Goal: Transaction & Acquisition: Purchase product/service

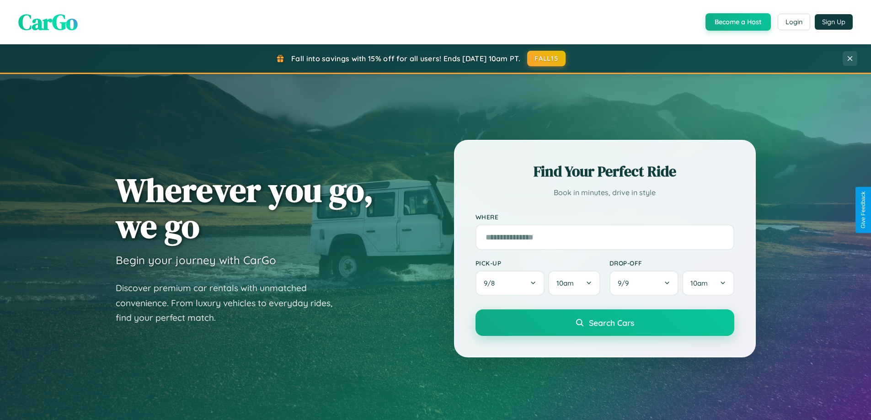
scroll to position [394, 0]
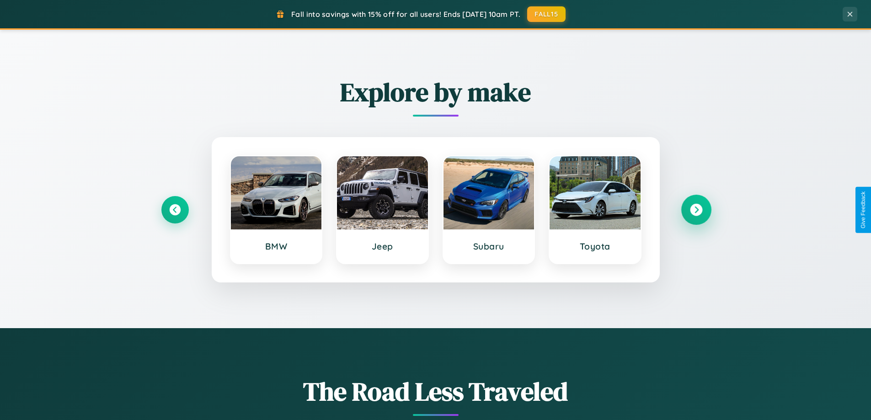
click at [696, 210] on icon at bounding box center [696, 210] width 12 height 12
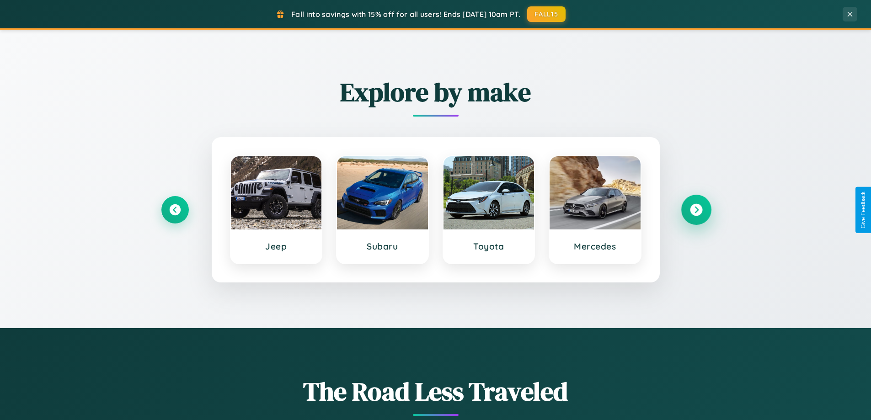
click at [696, 210] on icon at bounding box center [696, 210] width 12 height 12
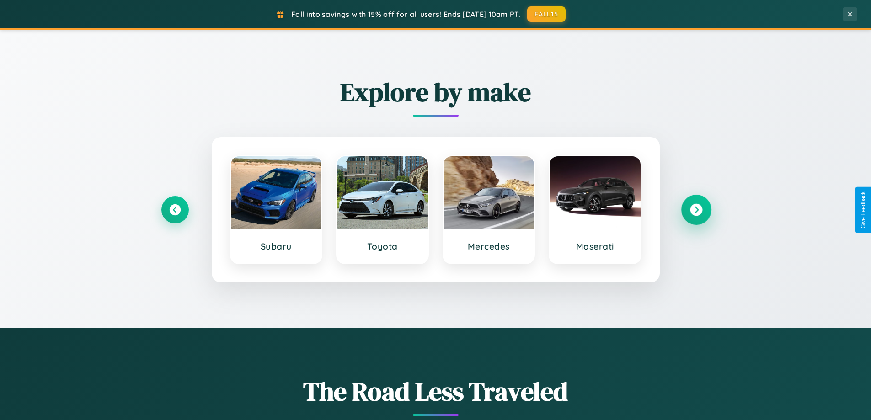
click at [696, 210] on icon at bounding box center [696, 210] width 12 height 12
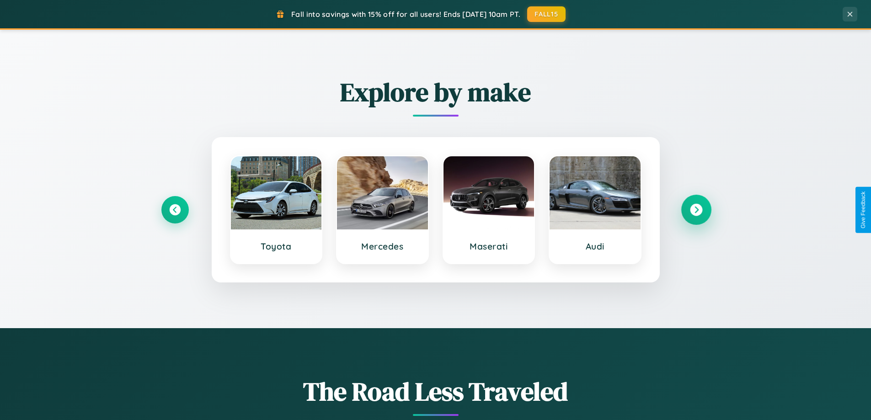
scroll to position [27, 0]
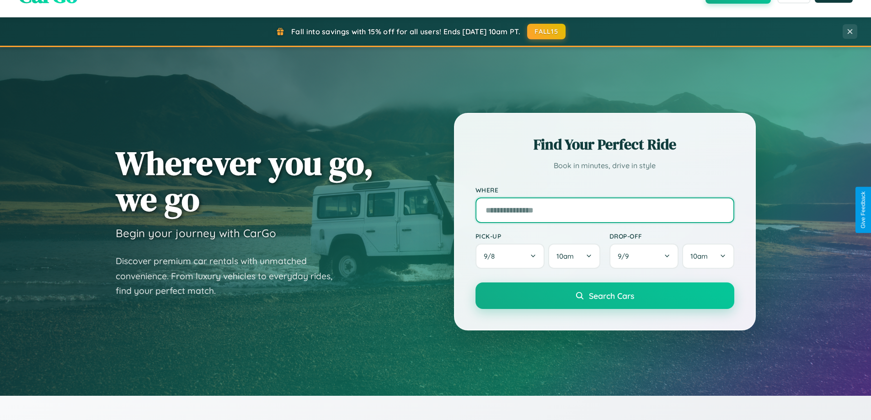
click at [604, 210] on input "text" at bounding box center [604, 210] width 259 height 26
type input "**********"
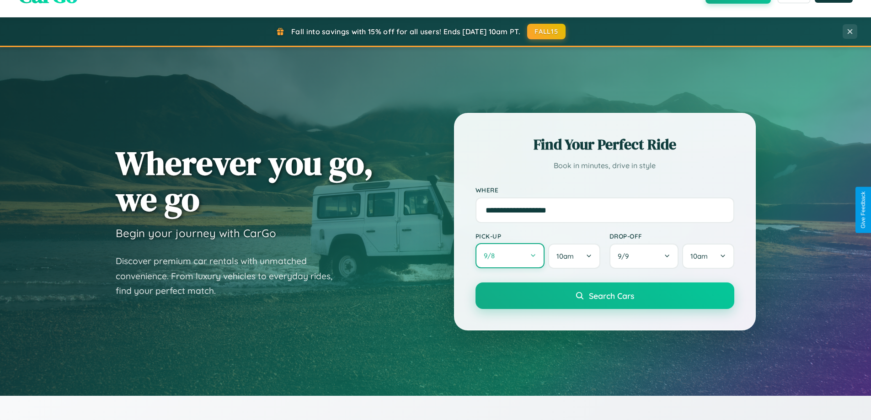
click at [510, 256] on button "9 / 8" at bounding box center [509, 255] width 69 height 25
select select "*"
select select "****"
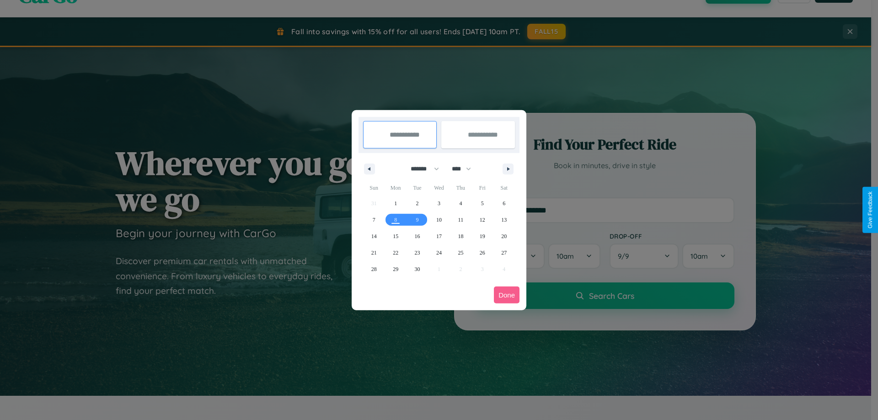
click at [421, 169] on select "******* ******** ***** ***** *** **** **** ****** ********* ******* ******** **…" at bounding box center [423, 168] width 39 height 15
select select "*"
click at [504, 252] on span "25" at bounding box center [503, 253] width 5 height 16
type input "**********"
click at [482, 269] on span "31" at bounding box center [482, 269] width 5 height 16
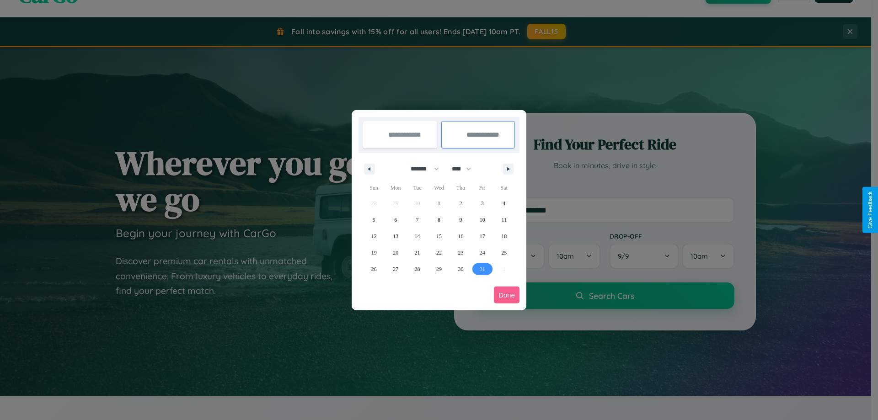
type input "**********"
click at [507, 295] on button "Done" at bounding box center [507, 295] width 26 height 17
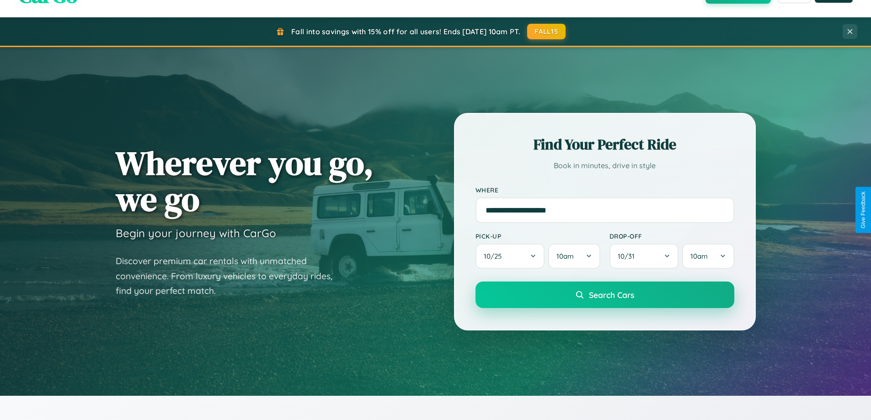
click at [604, 295] on span "Search Cars" at bounding box center [611, 295] width 45 height 10
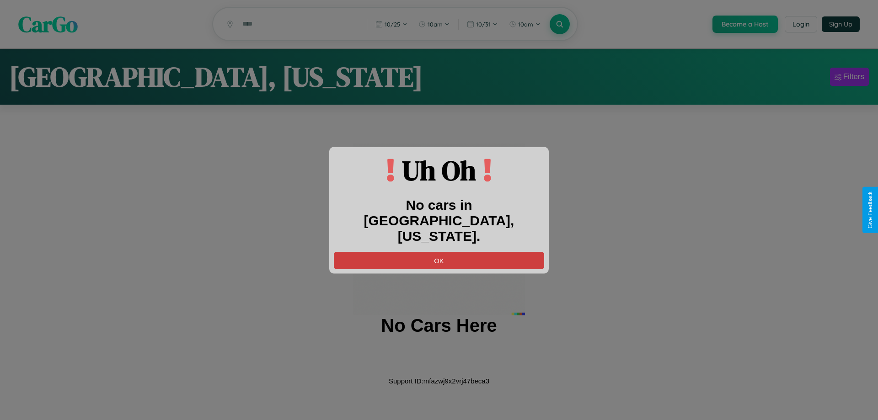
click at [439, 252] on button "OK" at bounding box center [439, 260] width 210 height 17
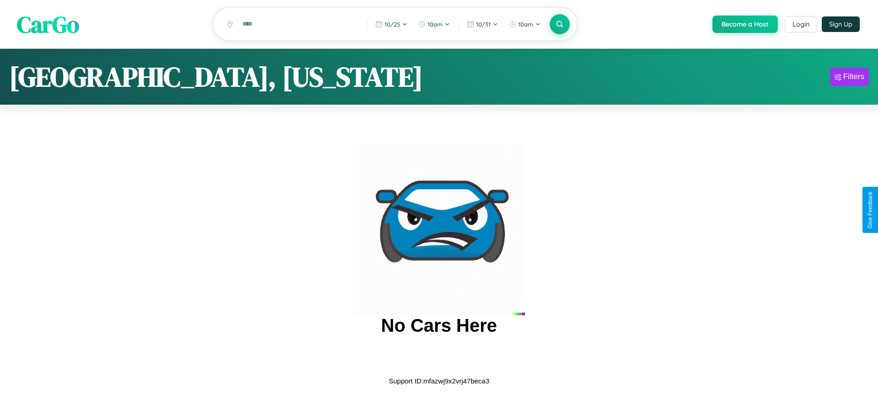
click at [48, 25] on span "CarGo" at bounding box center [48, 24] width 62 height 32
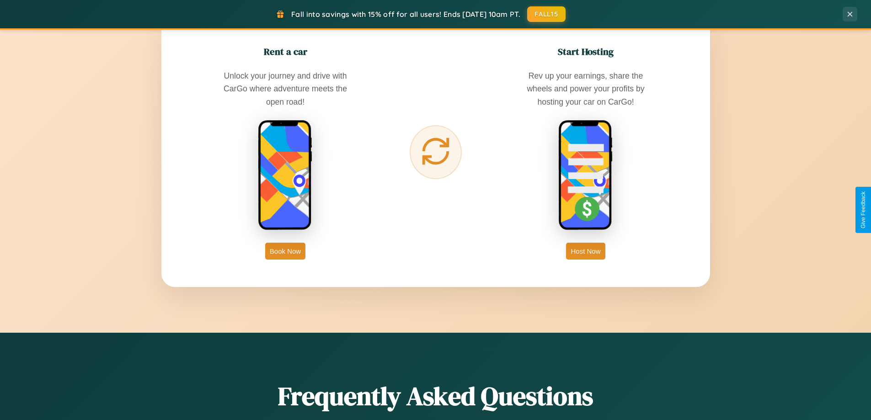
scroll to position [1469, 0]
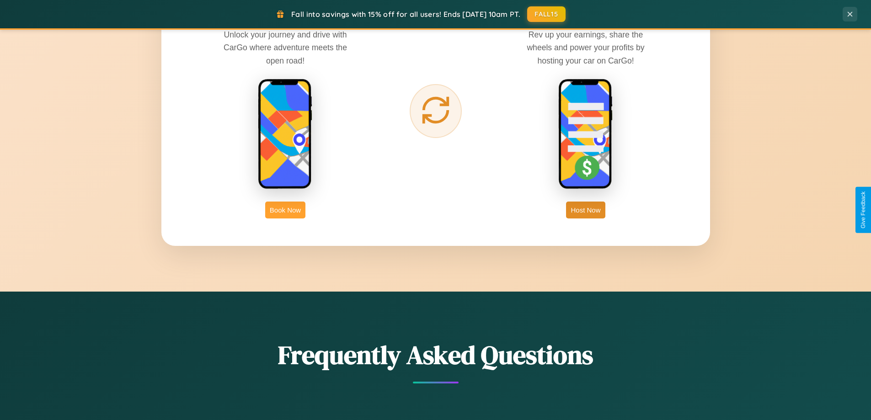
click at [285, 210] on button "Book Now" at bounding box center [285, 210] width 40 height 17
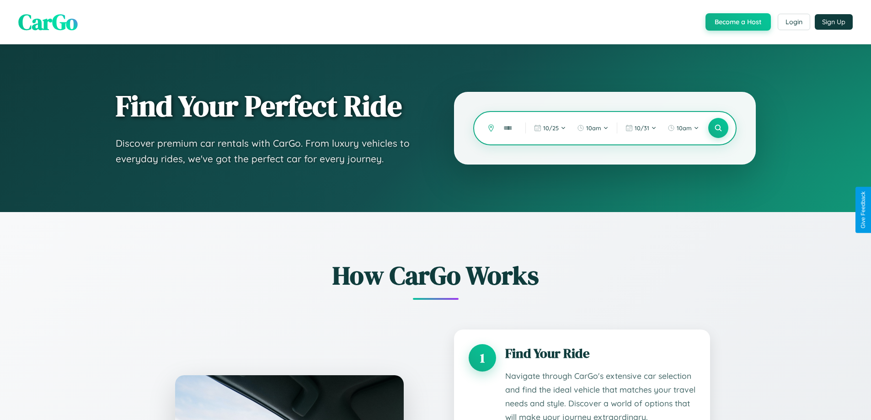
click at [508, 128] on input "text" at bounding box center [507, 128] width 17 height 16
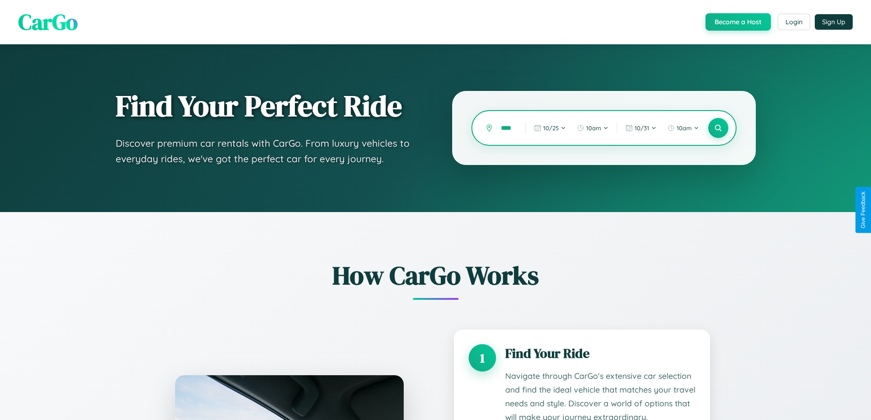
scroll to position [0, 5]
type input "*****"
click at [718, 128] on icon at bounding box center [718, 128] width 9 height 9
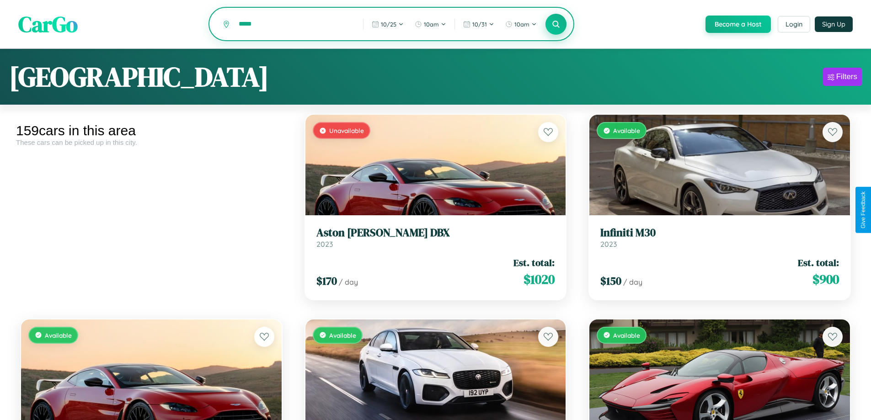
type input "*****"
click at [555, 25] on icon at bounding box center [556, 24] width 9 height 9
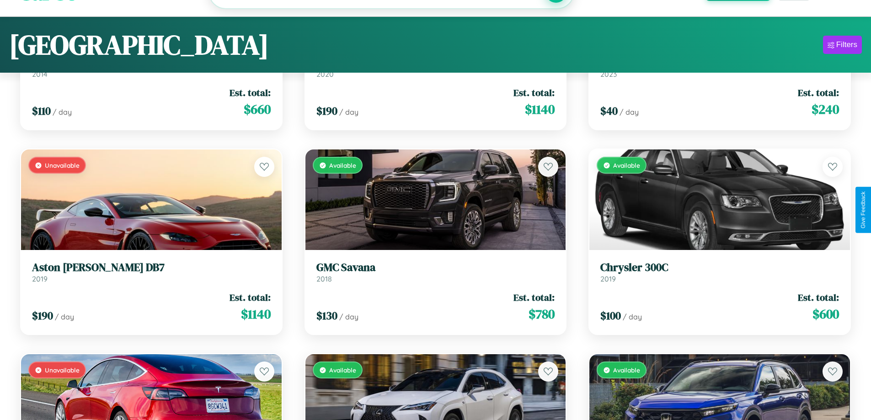
scroll to position [9751, 0]
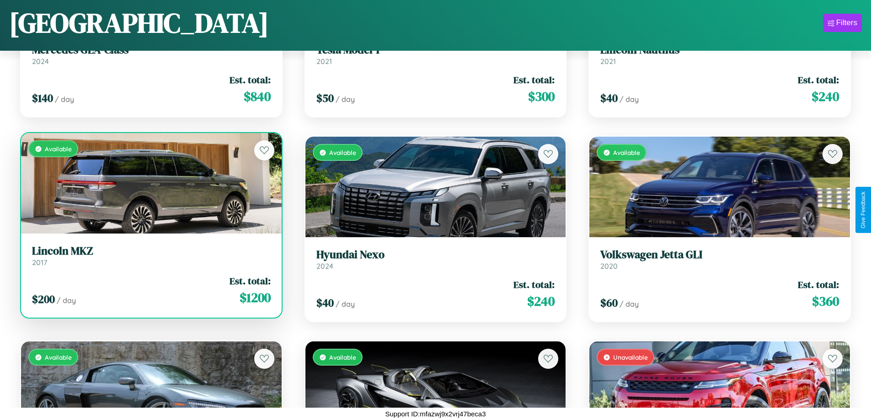
click at [150, 257] on h3 "Lincoln MKZ" at bounding box center [151, 251] width 239 height 13
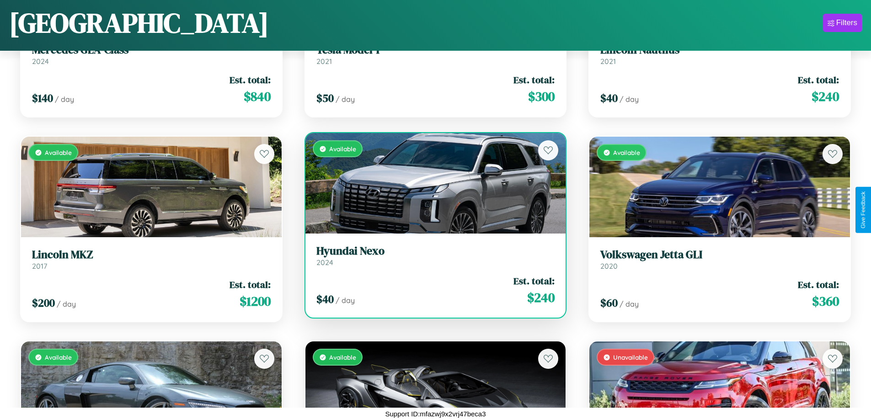
scroll to position [3199, 0]
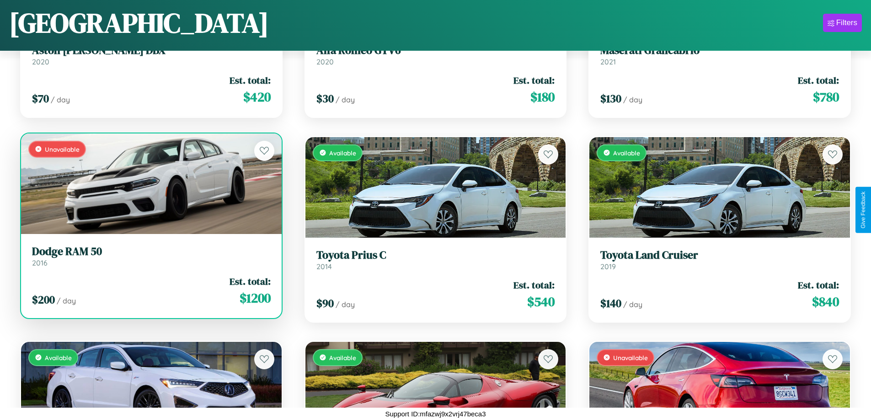
click at [150, 260] on link "Dodge RAM 50 2016" at bounding box center [151, 256] width 239 height 22
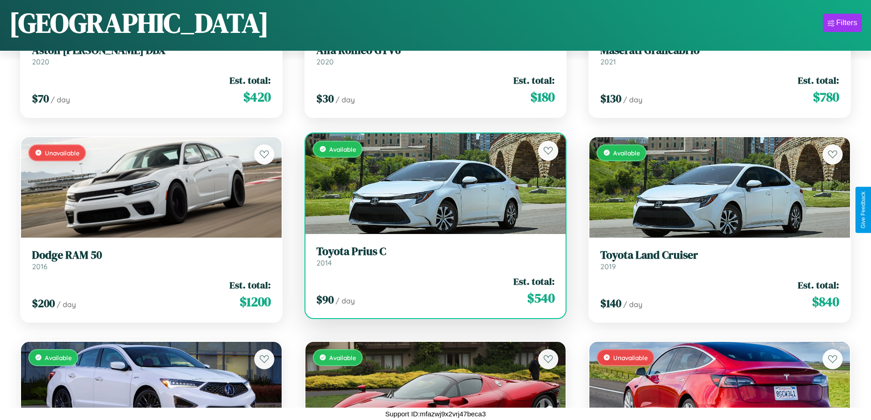
scroll to position [1357, 0]
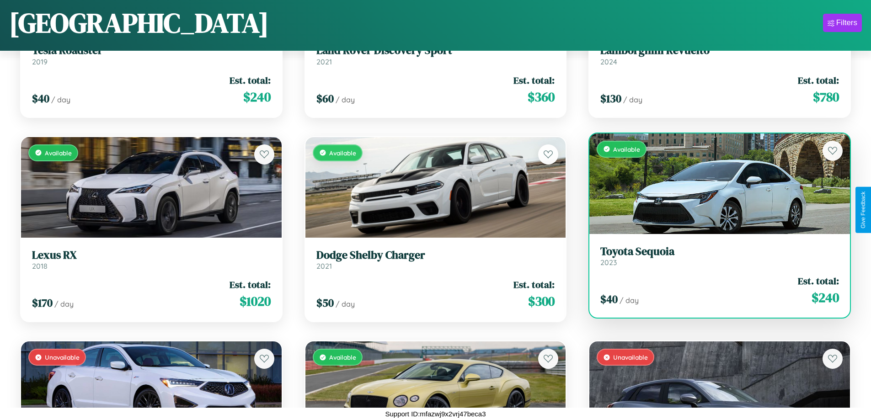
click at [714, 290] on div "$ 40 / day Est. total: $ 240" at bounding box center [719, 290] width 239 height 32
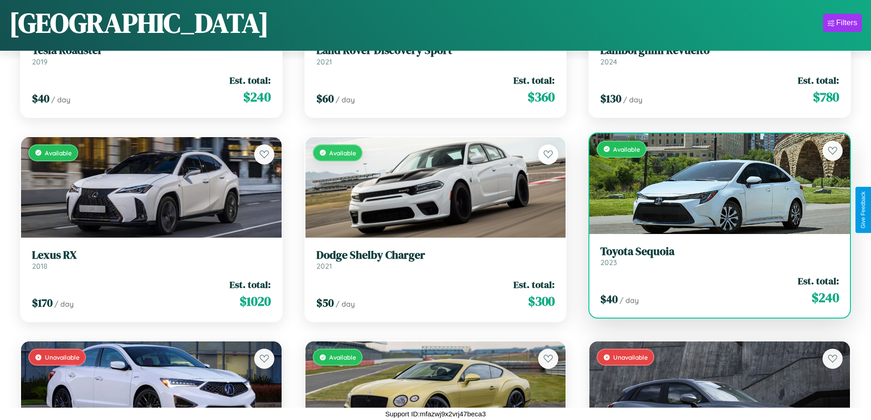
click at [714, 290] on div "$ 40 / day Est. total: $ 240" at bounding box center [719, 290] width 239 height 32
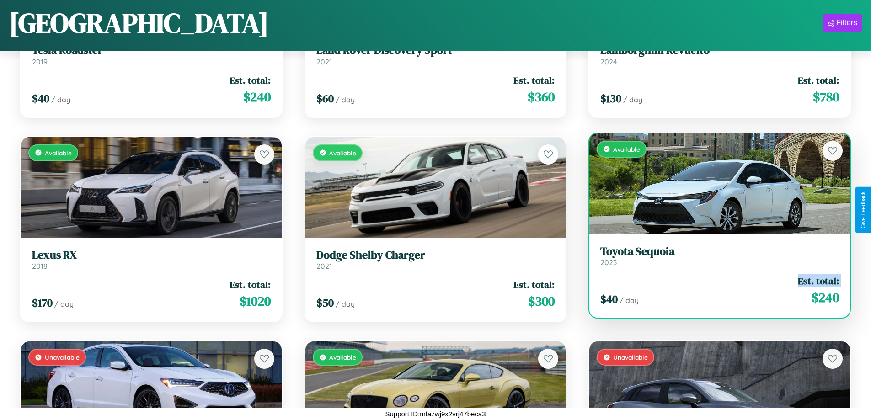
click at [714, 290] on div "$ 40 / day Est. total: $ 240" at bounding box center [719, 290] width 239 height 32
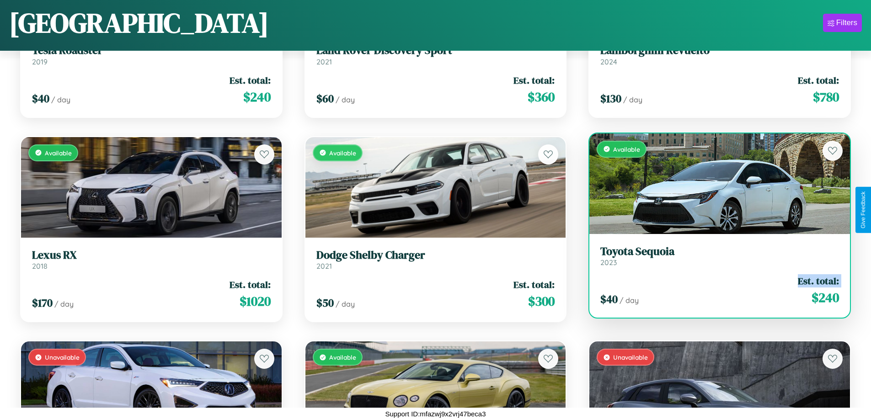
click at [714, 290] on div "$ 40 / day Est. total: $ 240" at bounding box center [719, 290] width 239 height 32
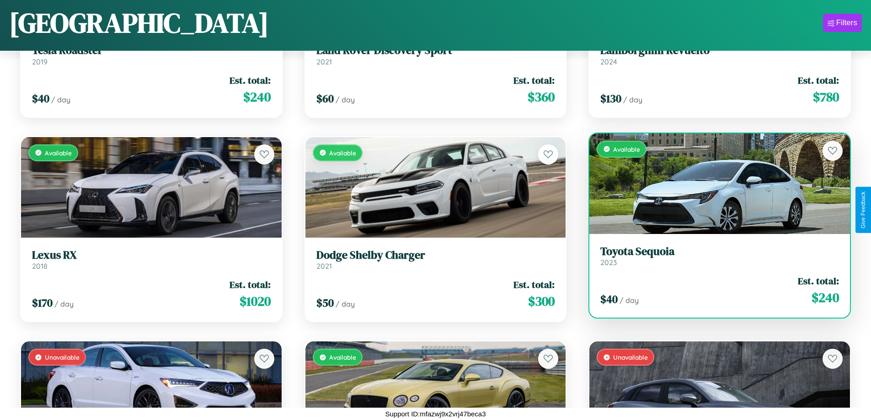
click at [714, 290] on div "$ 40 / day Est. total: $ 240" at bounding box center [719, 290] width 239 height 32
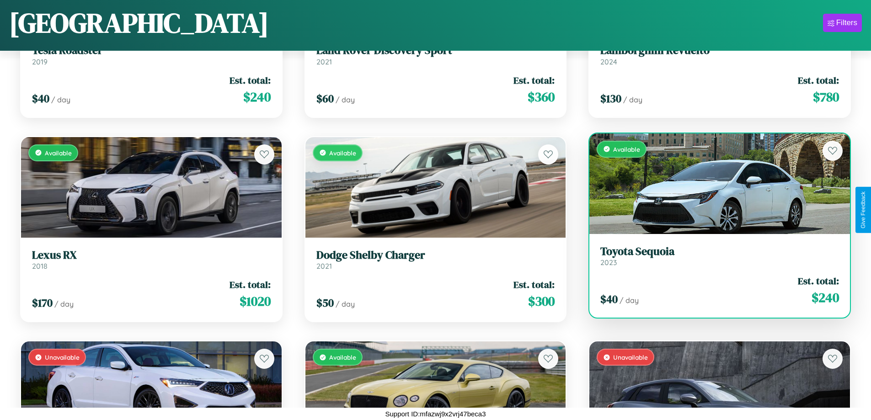
click at [714, 256] on h3 "Toyota Sequoia" at bounding box center [719, 251] width 239 height 13
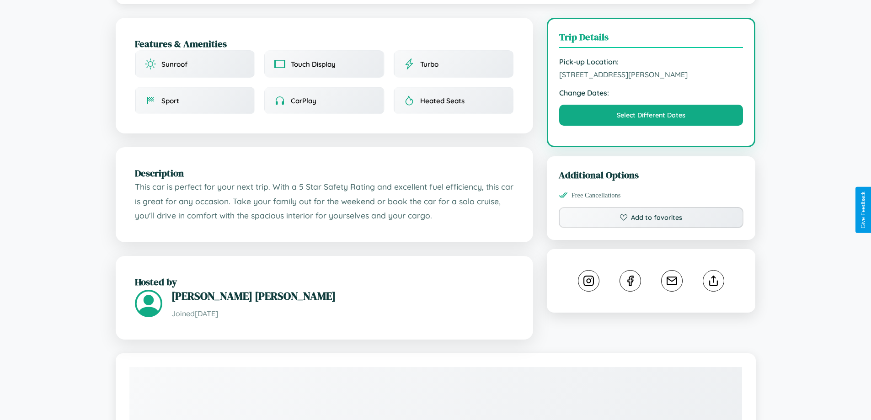
scroll to position [266, 0]
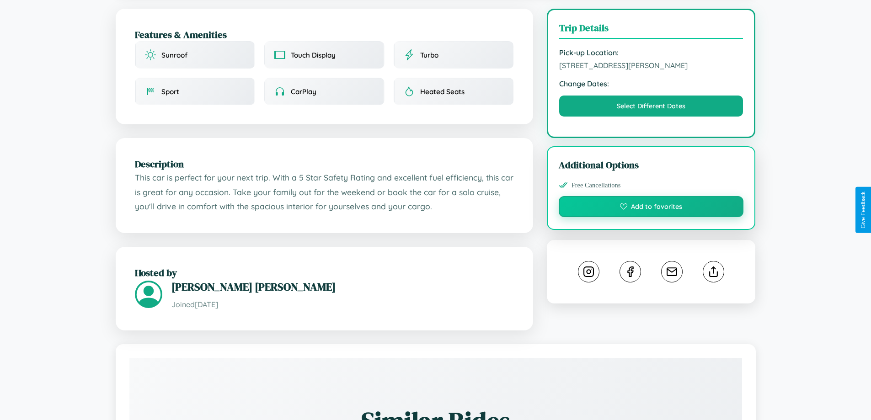
click at [651, 208] on button "Add to favorites" at bounding box center [651, 206] width 185 height 21
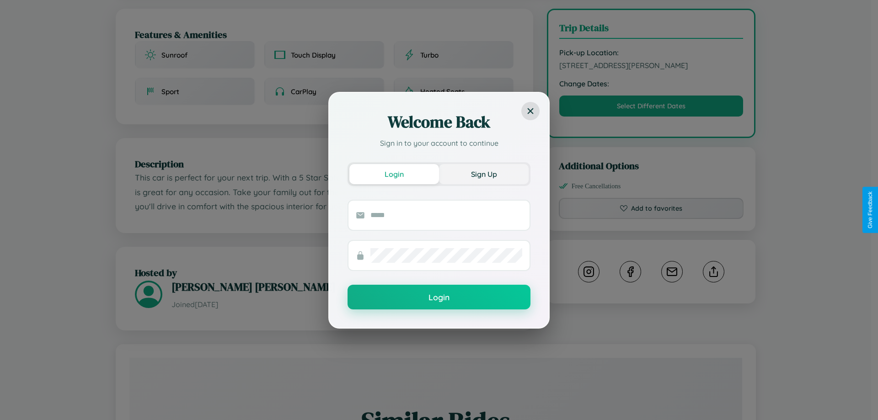
click at [484, 174] on button "Sign Up" at bounding box center [484, 174] width 90 height 20
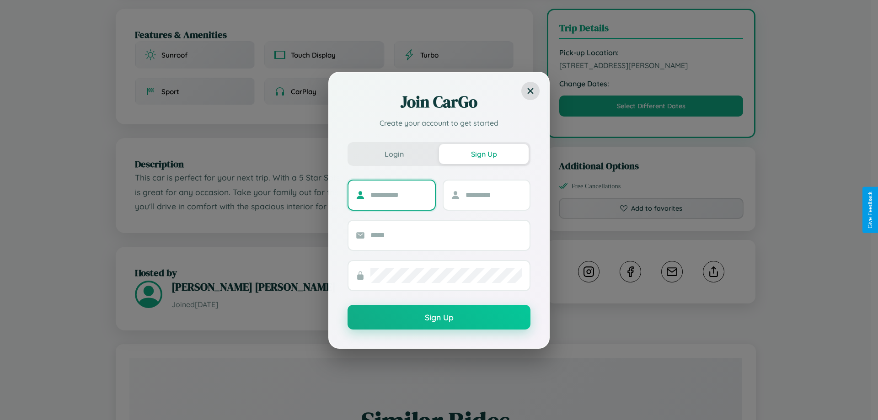
click at [399, 195] on input "text" at bounding box center [398, 195] width 57 height 15
type input "******"
click at [493, 195] on input "text" at bounding box center [493, 195] width 57 height 15
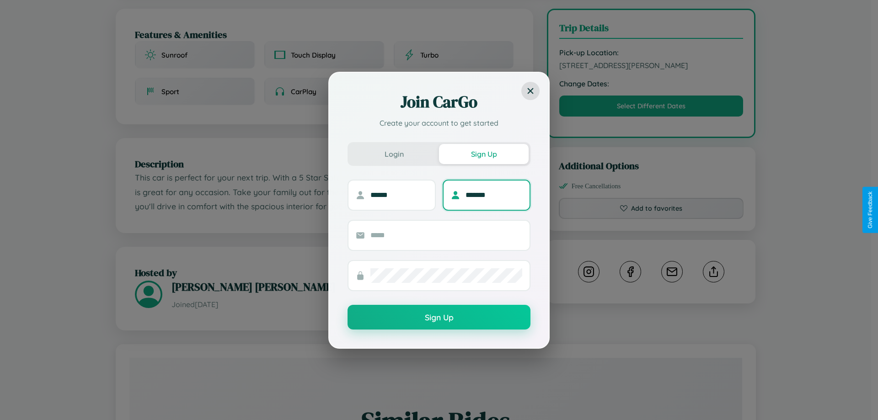
type input "*******"
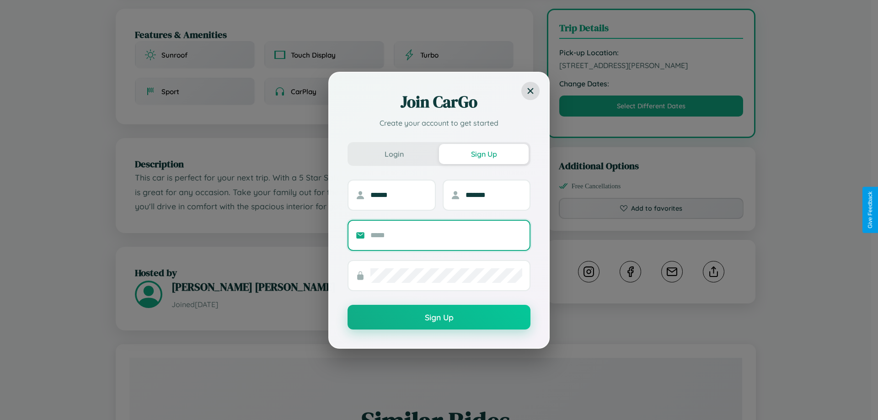
click at [446, 235] on input "text" at bounding box center [446, 235] width 152 height 15
type input "**********"
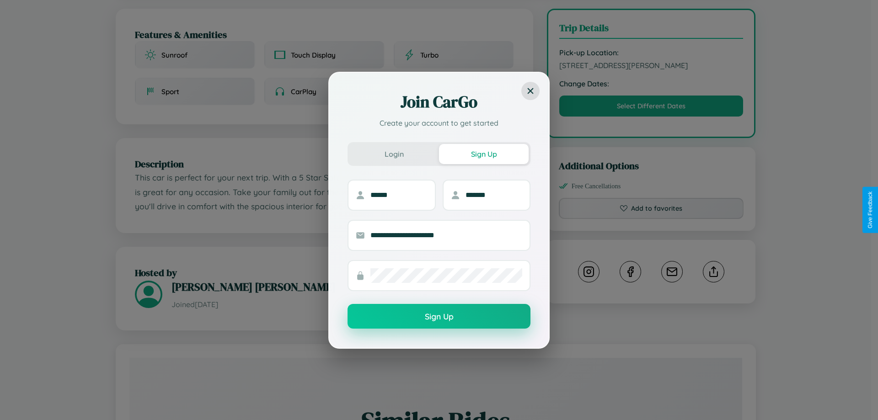
click at [439, 317] on button "Sign Up" at bounding box center [438, 316] width 183 height 25
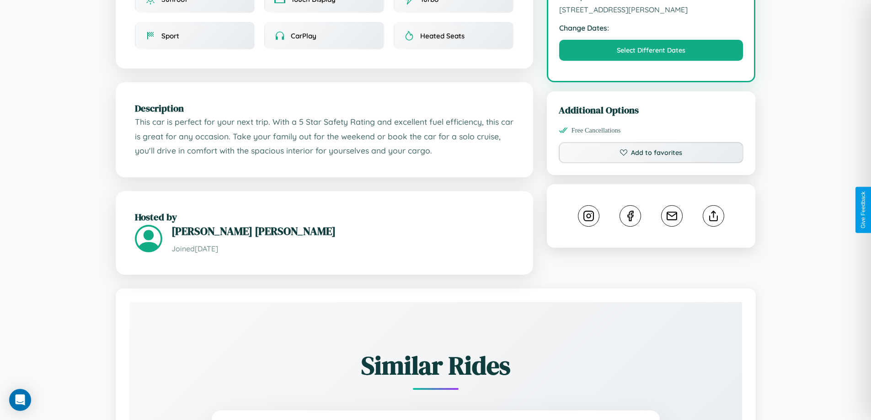
scroll to position [329, 0]
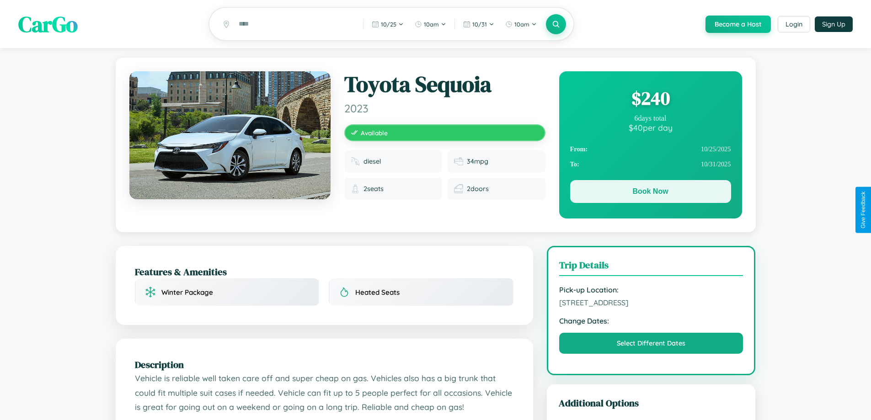
click at [650, 193] on button "Book Now" at bounding box center [650, 191] width 161 height 23
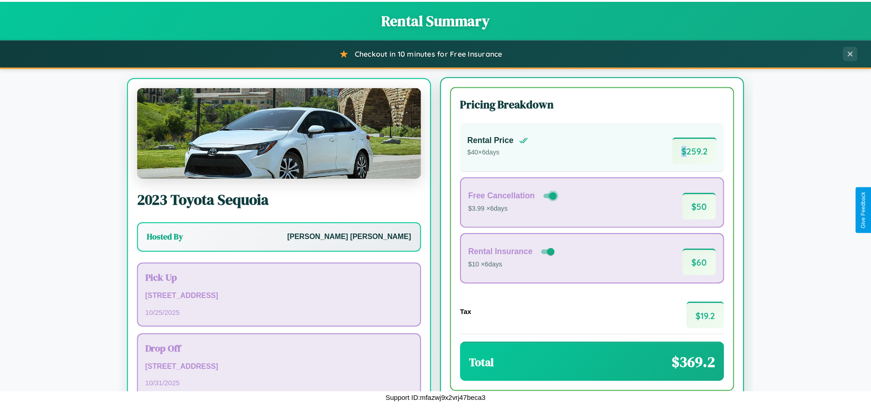
scroll to position [43, 0]
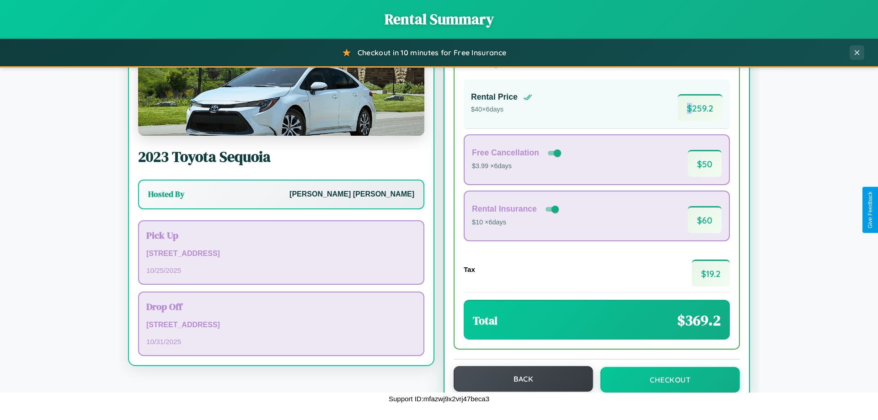
click at [519, 379] on button "Back" at bounding box center [523, 379] width 139 height 26
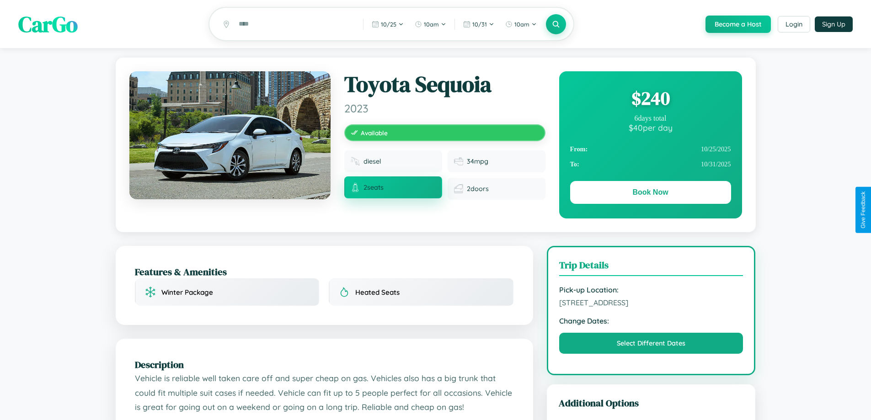
scroll to position [300, 0]
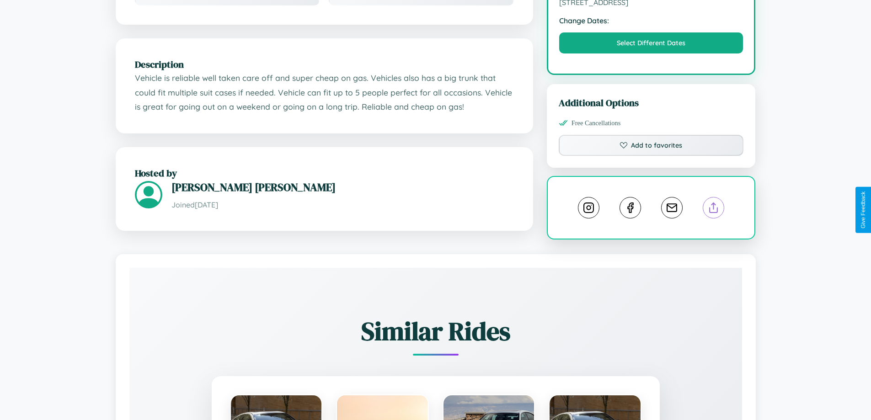
click at [714, 209] on line at bounding box center [714, 206] width 0 height 6
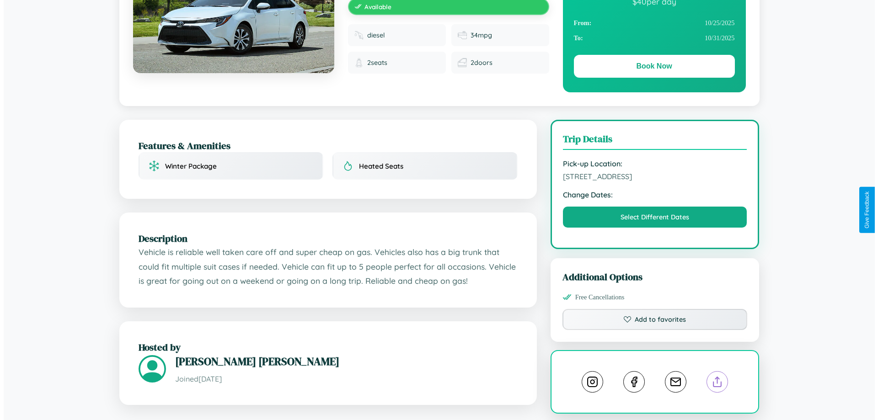
scroll to position [0, 0]
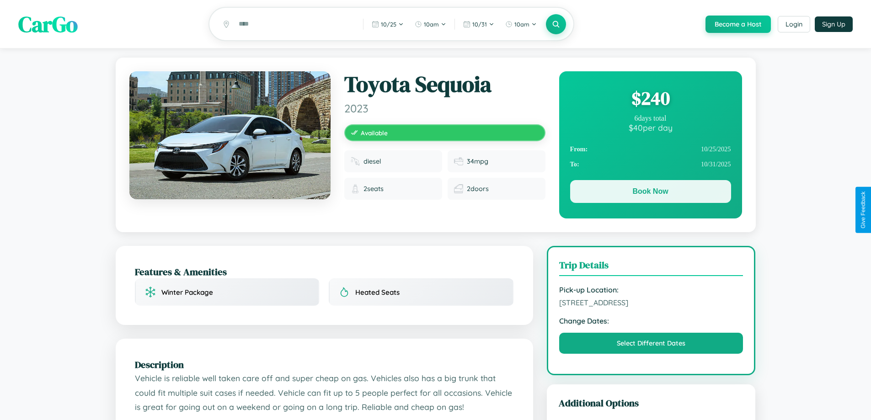
click at [650, 193] on button "Book Now" at bounding box center [650, 191] width 161 height 23
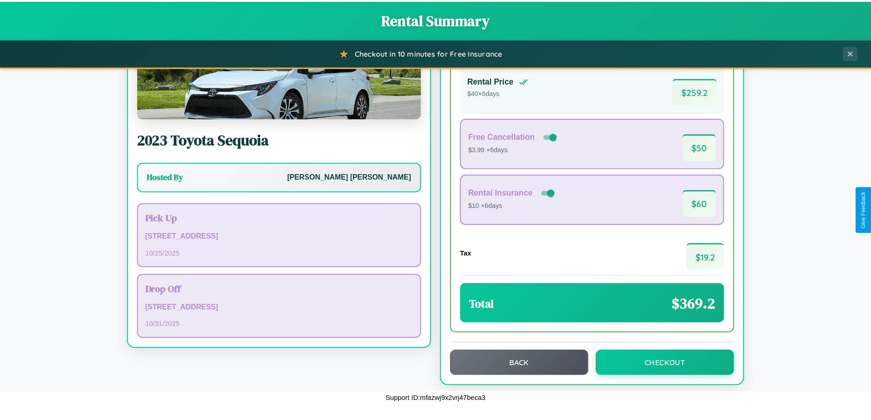
scroll to position [63, 0]
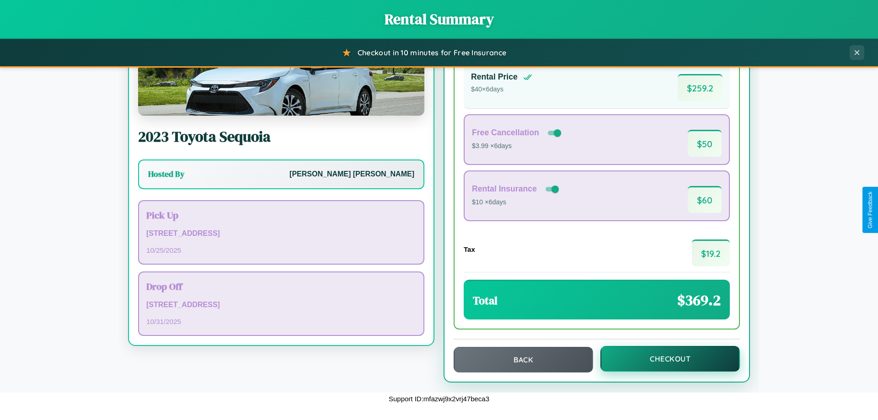
click at [664, 359] on button "Checkout" at bounding box center [669, 359] width 139 height 26
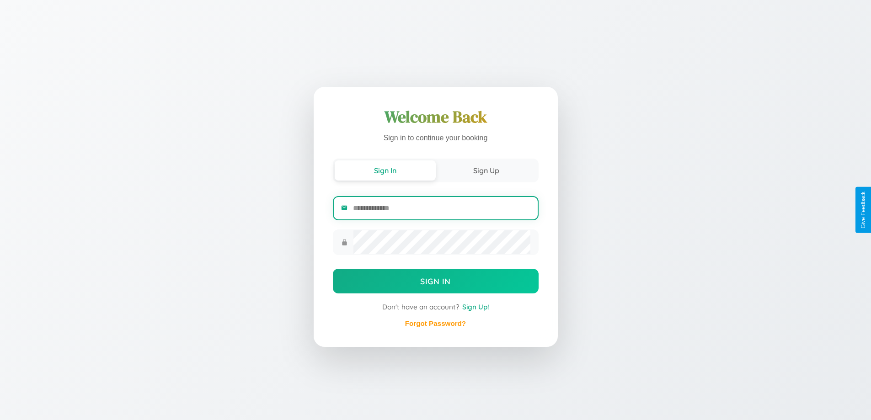
click at [441, 208] on input "email" at bounding box center [441, 208] width 177 height 22
type input "**********"
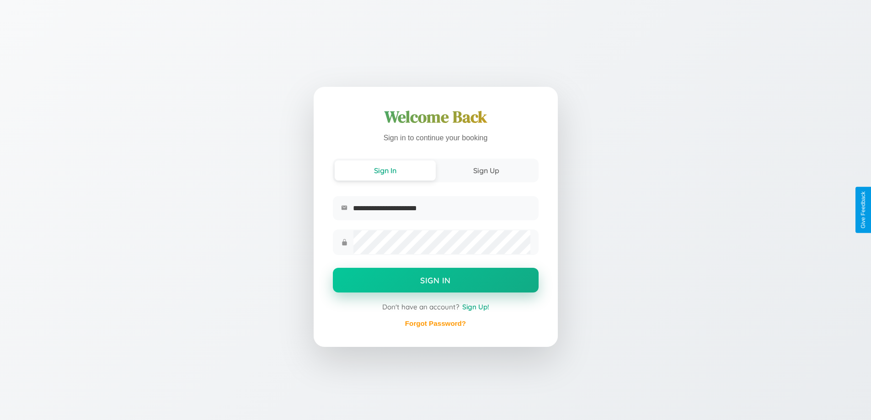
click at [435, 282] on button "Sign In" at bounding box center [436, 280] width 206 height 25
